Goal: Information Seeking & Learning: Learn about a topic

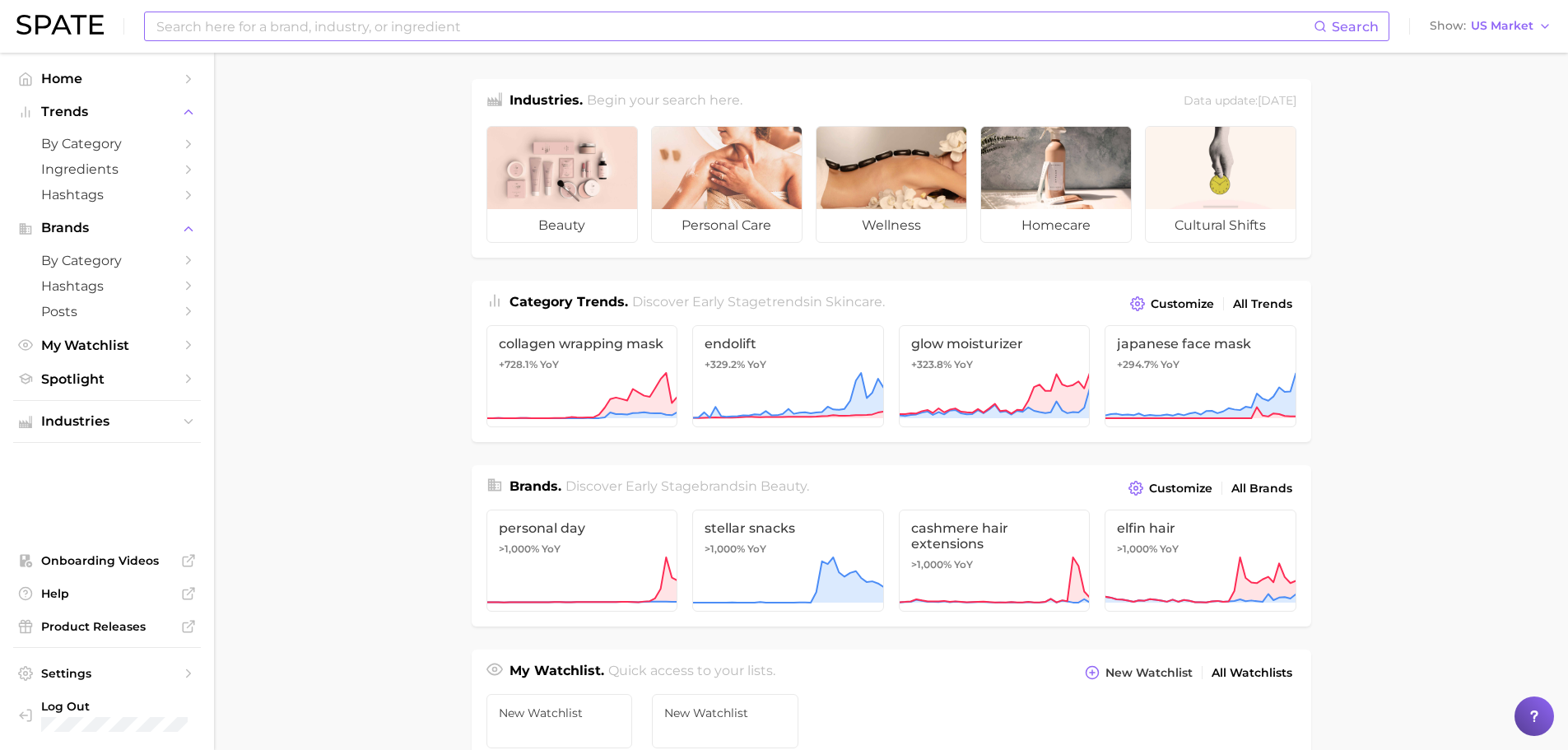
click at [399, 40] on div "Search" at bounding box center [767, 27] width 1245 height 30
click at [403, 31] on input at bounding box center [733, 26] width 1159 height 28
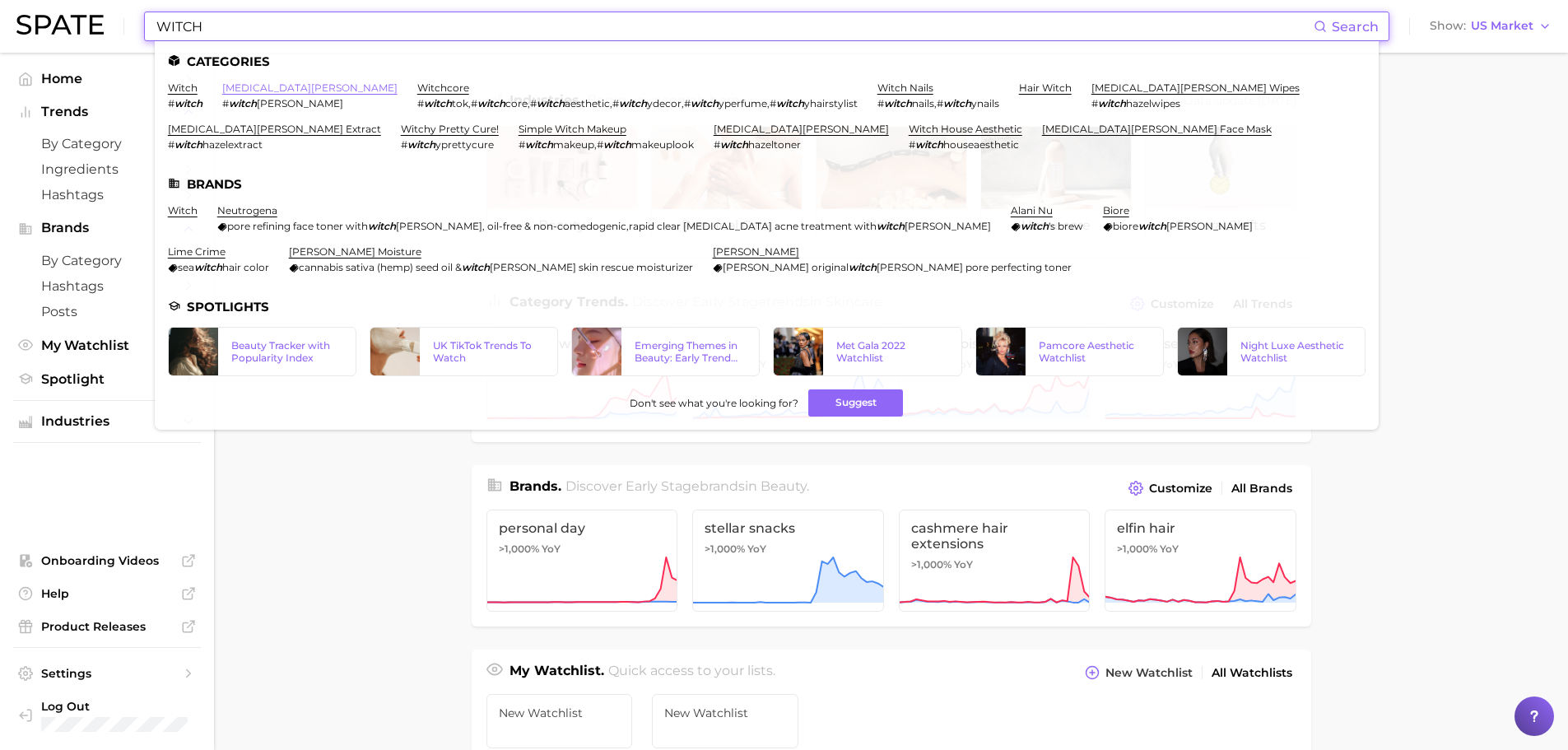
type input "WITCH"
click at [260, 83] on link "[MEDICAL_DATA][PERSON_NAME]" at bounding box center [310, 88] width 175 height 12
